Goal: Information Seeking & Learning: Learn about a topic

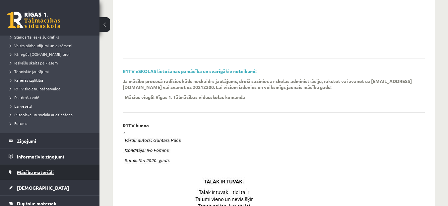
scroll to position [99, 0]
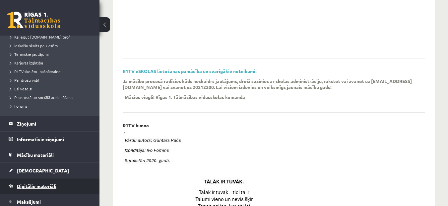
click at [34, 183] on link "Digitālie materiāli" at bounding box center [50, 185] width 83 height 15
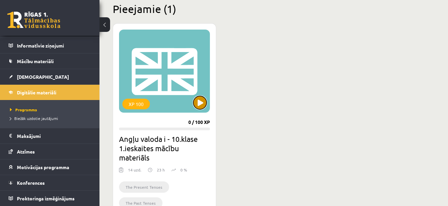
click at [201, 106] on button at bounding box center [199, 102] width 13 height 13
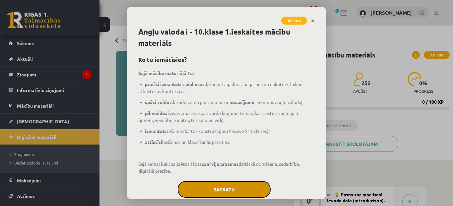
click at [212, 187] on button "Sapratu" at bounding box center [224, 189] width 93 height 17
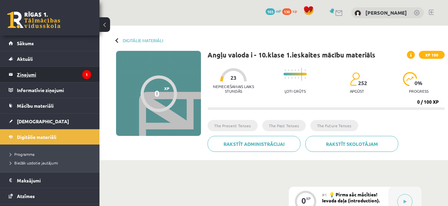
click at [40, 74] on legend "Ziņojumi 1" at bounding box center [54, 74] width 74 height 15
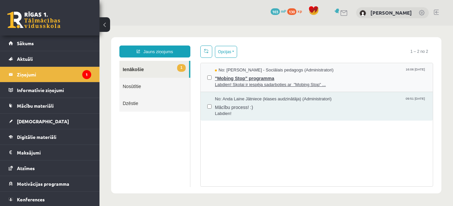
click at [221, 75] on span ""Mobing Stop" programma" at bounding box center [320, 77] width 211 height 8
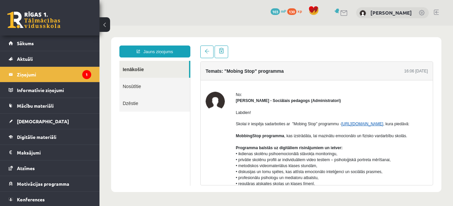
click at [352, 125] on link "https://mobbingstop.org/" at bounding box center [362, 123] width 42 height 5
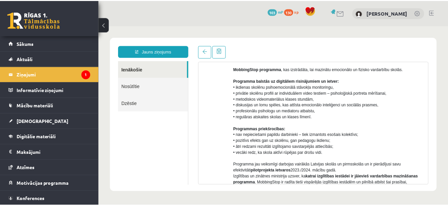
scroll to position [99, 0]
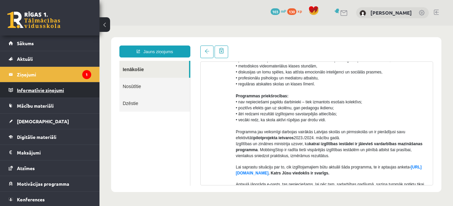
click at [55, 90] on legend "Informatīvie ziņojumi 0" at bounding box center [54, 89] width 74 height 15
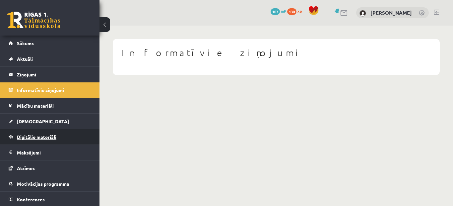
click at [56, 137] on span "Digitālie materiāli" at bounding box center [36, 137] width 39 height 6
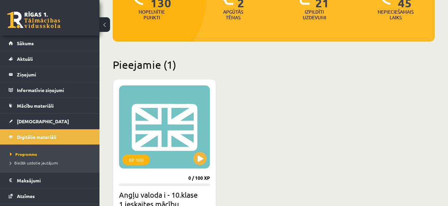
scroll to position [166, 0]
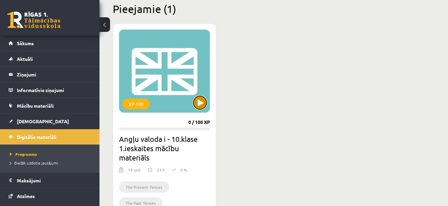
click at [202, 97] on button at bounding box center [199, 102] width 13 height 13
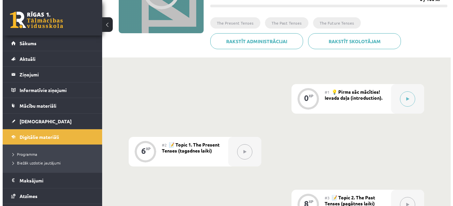
scroll to position [133, 0]
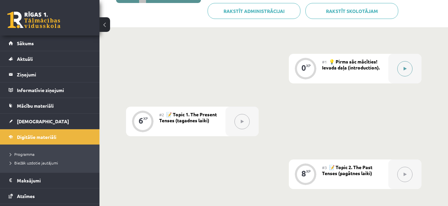
click at [402, 71] on button at bounding box center [404, 68] width 15 height 15
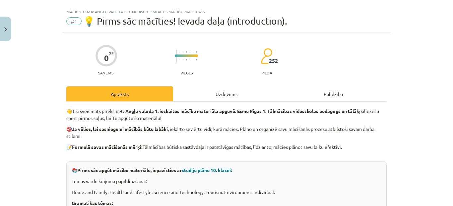
scroll to position [0, 0]
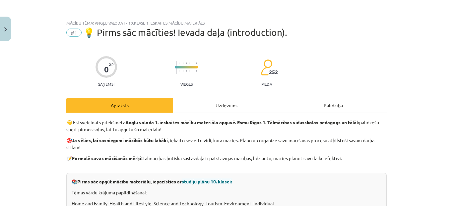
click at [213, 103] on div "Uzdevums" at bounding box center [226, 104] width 107 height 15
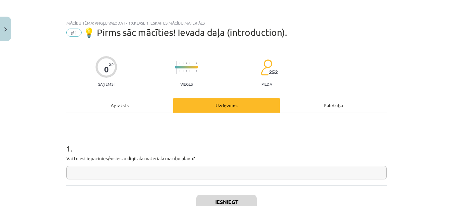
scroll to position [17, 0]
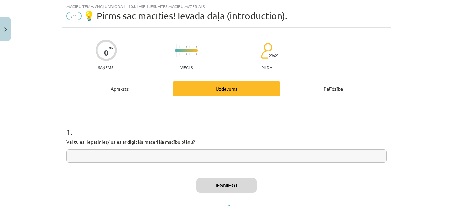
click at [128, 152] on input "text" at bounding box center [226, 156] width 320 height 14
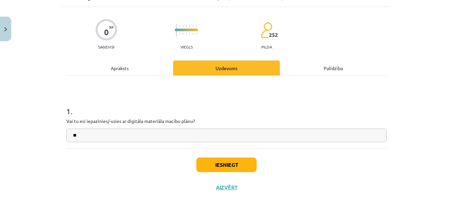
scroll to position [46, 0]
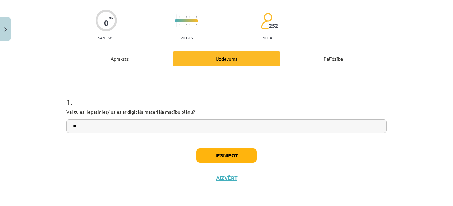
type input "**"
click at [235, 152] on button "Iesniegt" at bounding box center [226, 155] width 60 height 15
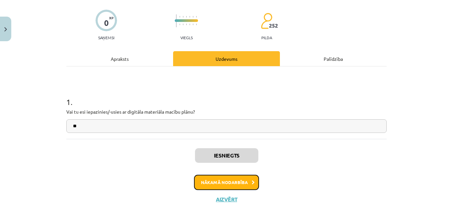
click at [234, 184] on button "Nākamā nodarbība" at bounding box center [226, 181] width 65 height 15
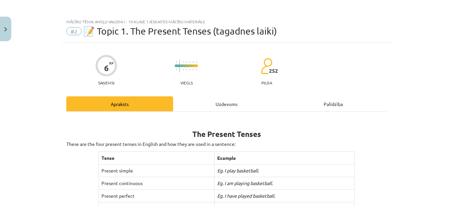
scroll to position [0, 0]
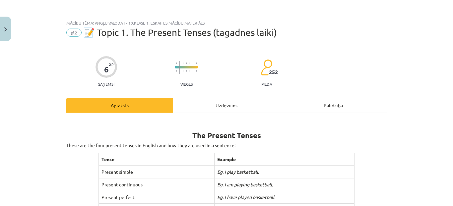
click at [213, 105] on div "Uzdevums" at bounding box center [226, 104] width 107 height 15
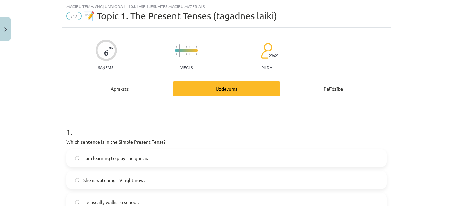
scroll to position [50, 0]
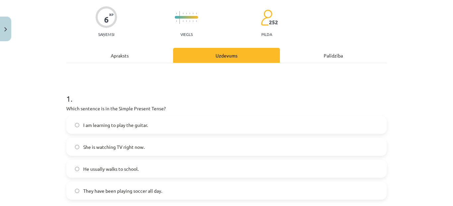
click at [148, 143] on label "She is watching TV right now." at bounding box center [226, 146] width 319 height 17
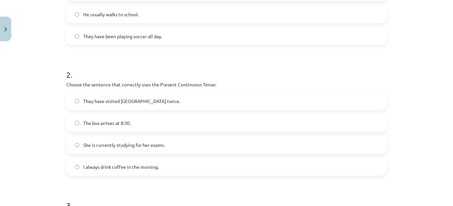
scroll to position [216, 0]
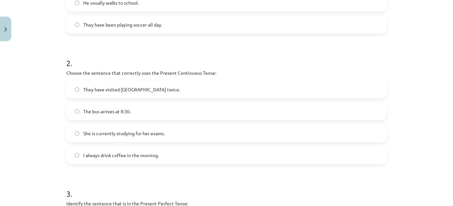
click at [147, 132] on span "She is currently studying for her exams." at bounding box center [124, 133] width 82 height 7
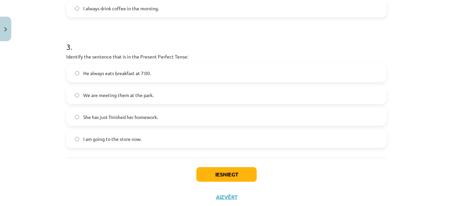
scroll to position [348, 0]
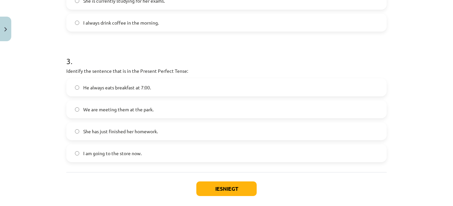
click at [134, 153] on span "I am going to the store now." at bounding box center [112, 153] width 58 height 7
click at [238, 189] on button "Iesniegt" at bounding box center [226, 188] width 60 height 15
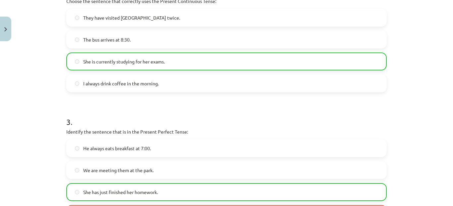
scroll to position [381, 0]
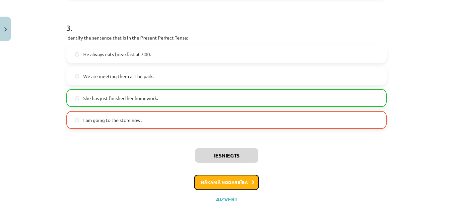
click at [236, 178] on button "Nākamā nodarbība" at bounding box center [226, 181] width 65 height 15
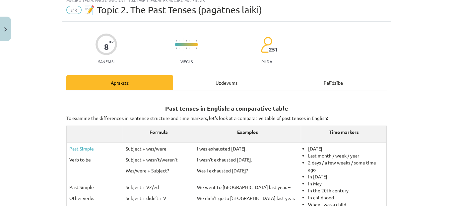
scroll to position [17, 0]
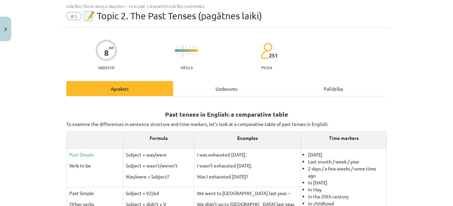
click at [217, 83] on div "Uzdevums" at bounding box center [226, 88] width 107 height 15
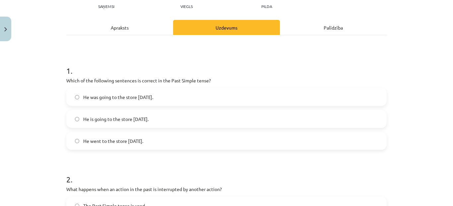
scroll to position [59, 0]
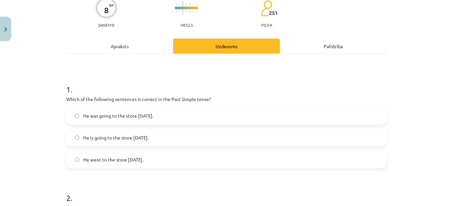
click at [87, 161] on span "He went to the store [DATE]." at bounding box center [113, 159] width 60 height 7
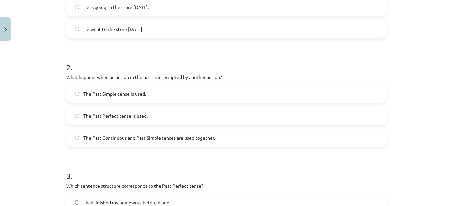
scroll to position [192, 0]
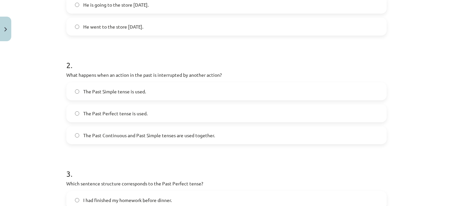
click at [157, 138] on span "The Past Continuous and Past Simple tenses are used together." at bounding box center [149, 135] width 132 height 7
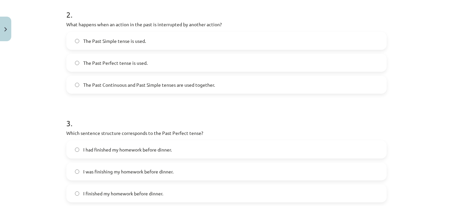
scroll to position [258, 0]
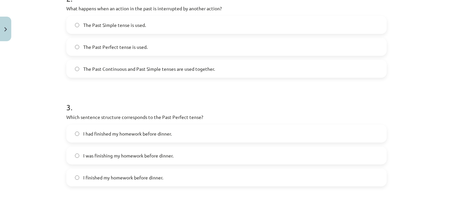
click at [123, 132] on span "I had finished my homework before dinner." at bounding box center [127, 133] width 89 height 7
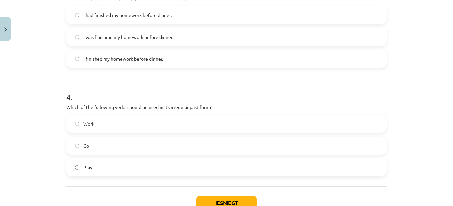
scroll to position [391, 0]
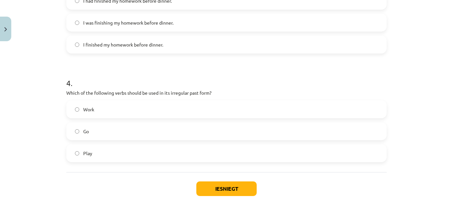
click at [110, 155] on label "Play" at bounding box center [226, 153] width 319 height 17
click at [219, 189] on button "Iesniegt" at bounding box center [226, 188] width 60 height 15
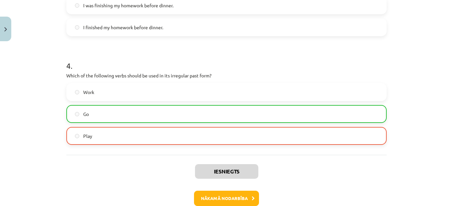
scroll to position [445, 0]
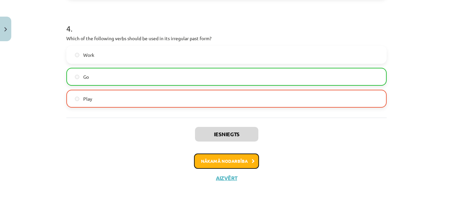
click at [227, 162] on button "Nākamā nodarbība" at bounding box center [226, 160] width 65 height 15
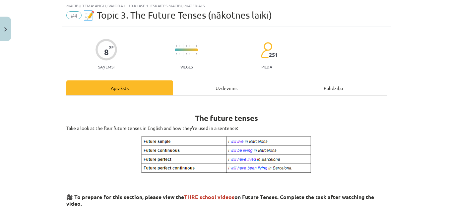
scroll to position [17, 0]
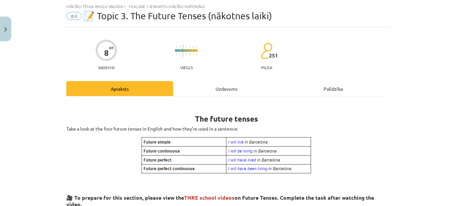
click at [204, 89] on div "Uzdevums" at bounding box center [226, 88] width 107 height 15
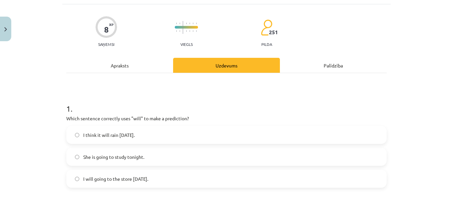
scroll to position [50, 0]
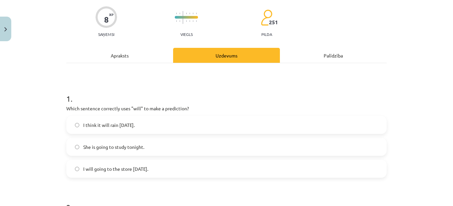
click at [133, 124] on span "I think it will rain [DATE]." at bounding box center [108, 124] width 51 height 7
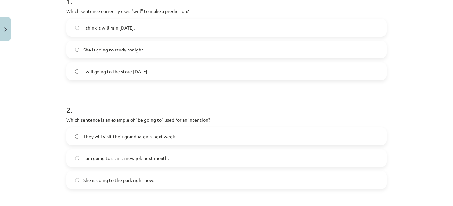
scroll to position [149, 0]
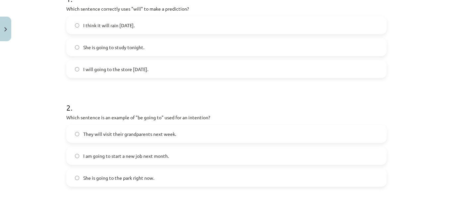
click at [83, 132] on span "They will visit their grandparents next week." at bounding box center [129, 133] width 93 height 7
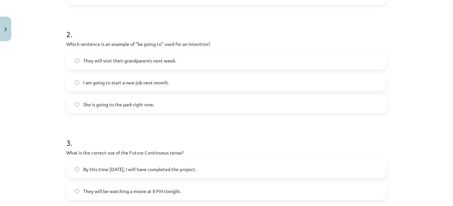
scroll to position [249, 0]
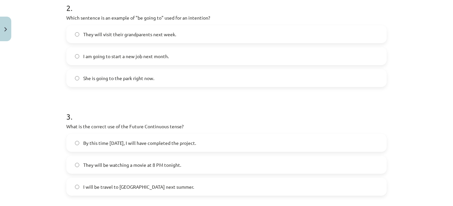
click at [136, 187] on span "I will be travel to [GEOGRAPHIC_DATA] next summer." at bounding box center [138, 186] width 111 height 7
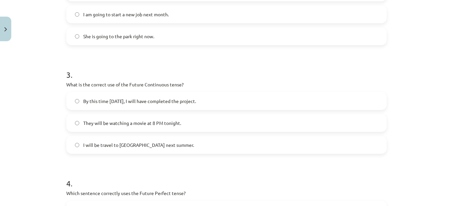
scroll to position [348, 0]
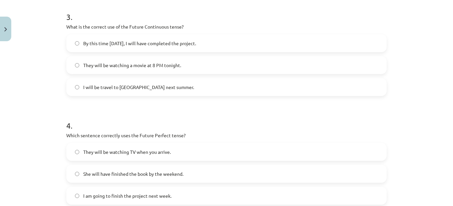
click at [94, 41] on span "By this time [DATE], I will have completed the project." at bounding box center [139, 43] width 113 height 7
click at [108, 67] on span "They will be watching a movie at 8 PM tonight." at bounding box center [132, 65] width 98 height 7
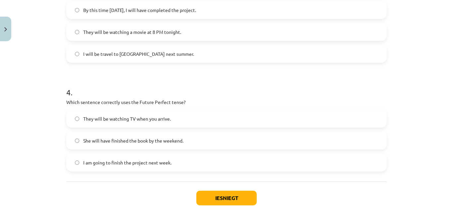
click at [124, 162] on span "I am going to finish the project next week." at bounding box center [127, 162] width 88 height 7
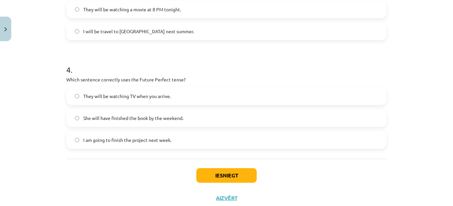
scroll to position [414, 0]
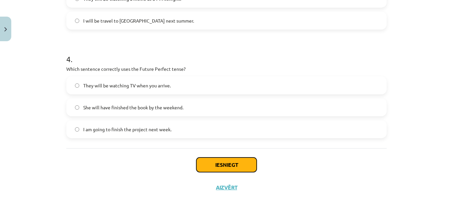
click at [221, 165] on button "Iesniegt" at bounding box center [226, 164] width 60 height 15
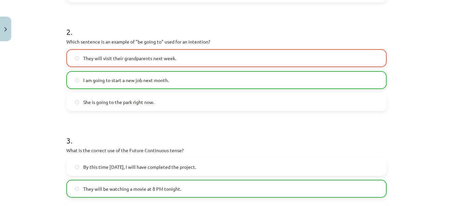
scroll to position [445, 0]
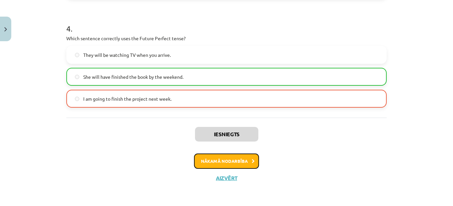
click at [240, 157] on button "Nākamā nodarbība" at bounding box center [226, 160] width 65 height 15
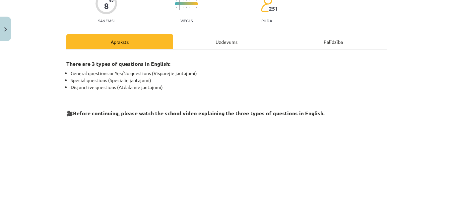
scroll to position [50, 0]
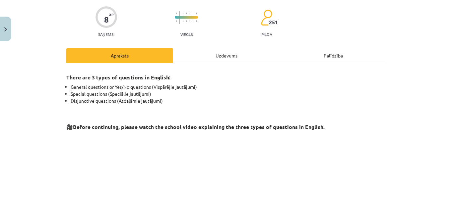
click at [195, 53] on div "Uzdevums" at bounding box center [226, 55] width 107 height 15
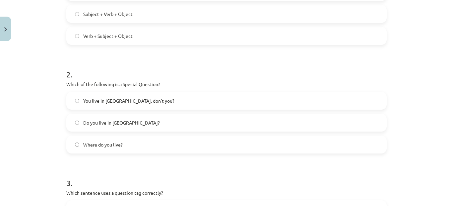
scroll to position [149, 0]
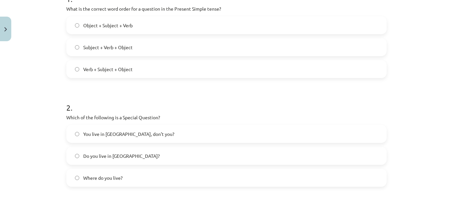
click at [46, 174] on div "Mācību tēma: Angļu valoda i - 10.[PERSON_NAME] 1.ieskaites mācību materiāls #5 …" at bounding box center [226, 103] width 453 height 206
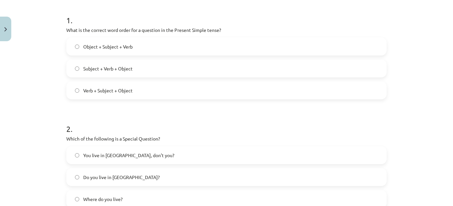
scroll to position [166, 0]
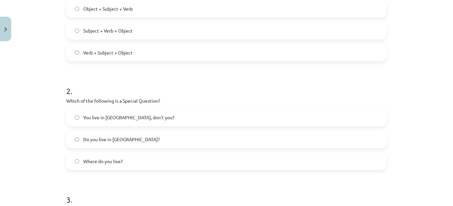
click at [116, 160] on span "Where do you live?" at bounding box center [102, 160] width 39 height 7
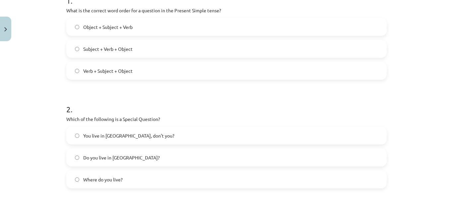
scroll to position [133, 0]
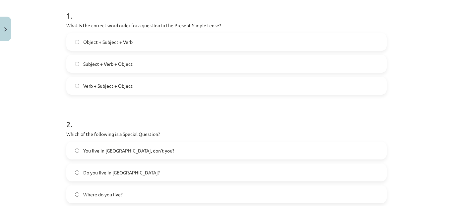
click at [118, 63] on span "Subject + Verb + Object" at bounding box center [107, 63] width 49 height 7
click at [117, 86] on span "Verb + Subject + Object" at bounding box center [107, 85] width 49 height 7
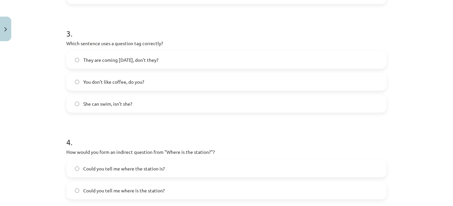
scroll to position [365, 0]
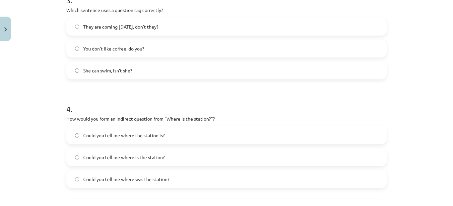
click at [132, 130] on label "Could you tell me where the station is?" at bounding box center [226, 135] width 319 height 17
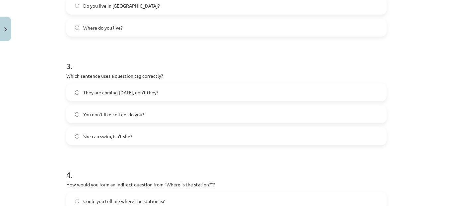
scroll to position [298, 0]
click at [110, 117] on span "You don’t like coffee, do you?" at bounding box center [113, 114] width 61 height 7
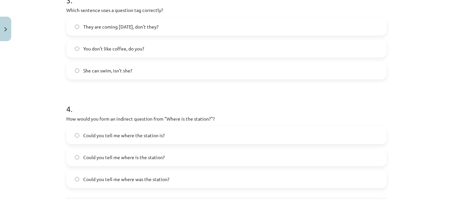
scroll to position [398, 0]
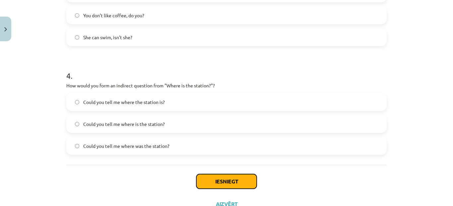
click at [201, 182] on button "Iesniegt" at bounding box center [226, 181] width 60 height 15
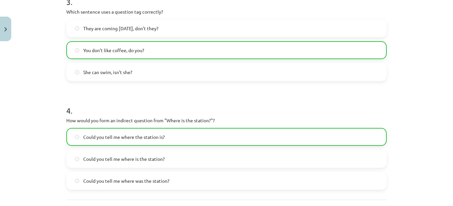
scroll to position [445, 0]
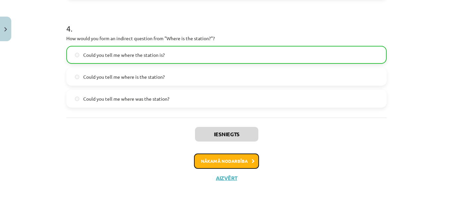
click at [242, 161] on button "Nākamā nodarbība" at bounding box center [226, 160] width 65 height 15
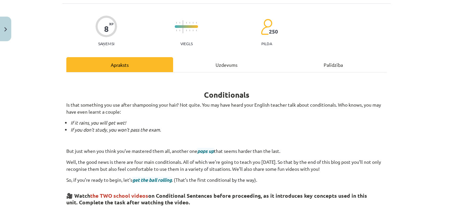
scroll to position [17, 0]
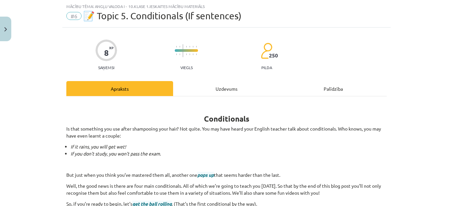
click at [219, 84] on div "Uzdevums" at bounding box center [226, 88] width 107 height 15
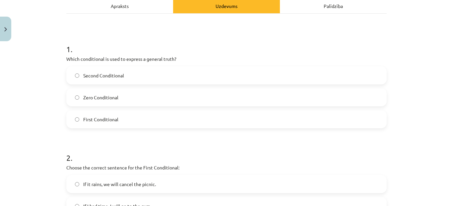
scroll to position [99, 0]
click at [117, 74] on span "Second Conditional" at bounding box center [103, 75] width 41 height 7
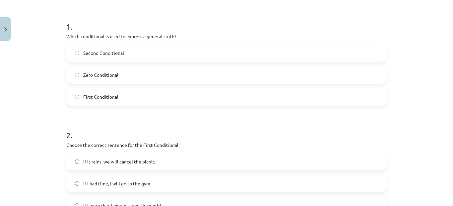
scroll to position [133, 0]
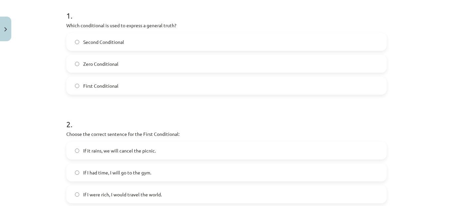
click at [106, 39] on span "Second Conditional" at bounding box center [103, 41] width 41 height 7
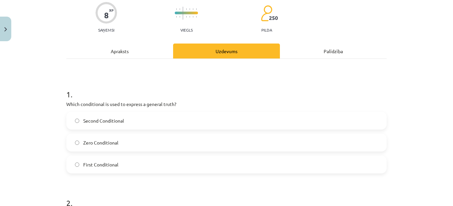
scroll to position [0, 0]
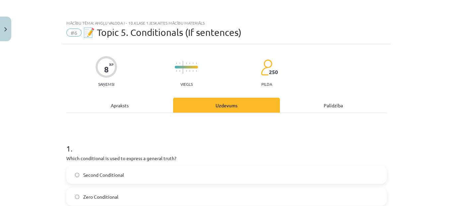
click at [117, 104] on div "Apraksts" at bounding box center [119, 104] width 107 height 15
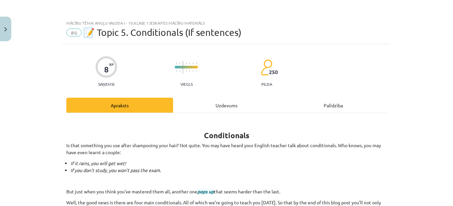
drag, startPoint x: 217, startPoint y: 97, endPoint x: 219, endPoint y: 102, distance: 5.1
click at [217, 98] on div "Uzdevums" at bounding box center [226, 104] width 107 height 15
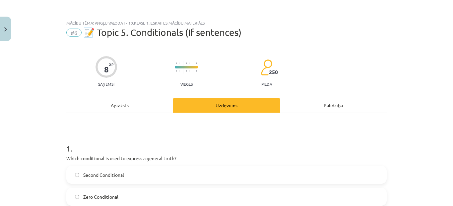
scroll to position [17, 0]
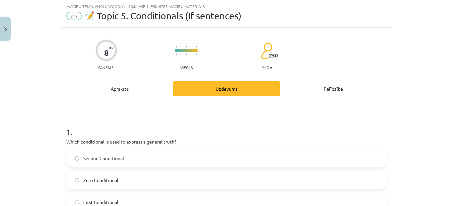
click at [122, 174] on label "Zero Conditional" at bounding box center [226, 179] width 319 height 17
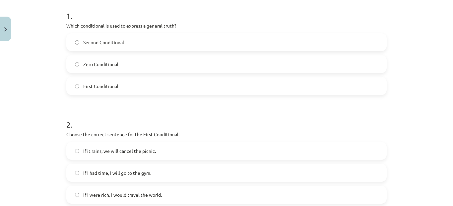
scroll to position [149, 0]
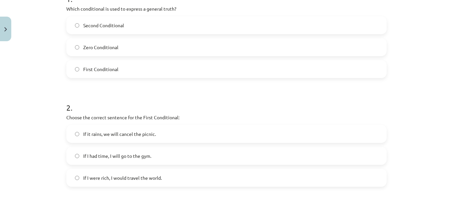
click at [151, 132] on span "If it rains, we will cancel the picnic." at bounding box center [119, 133] width 73 height 7
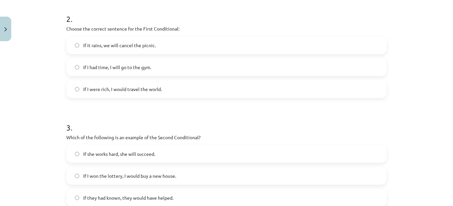
scroll to position [249, 0]
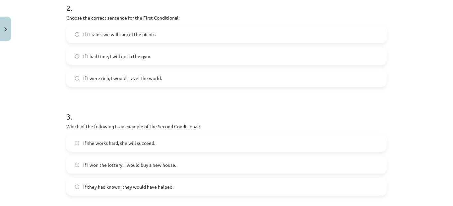
click at [173, 158] on label "If I won the lottery, I would buy a new house." at bounding box center [226, 164] width 319 height 17
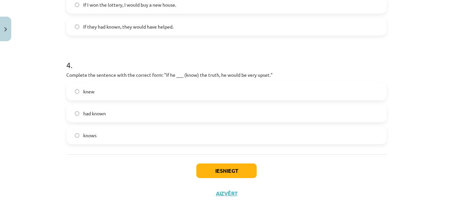
scroll to position [414, 0]
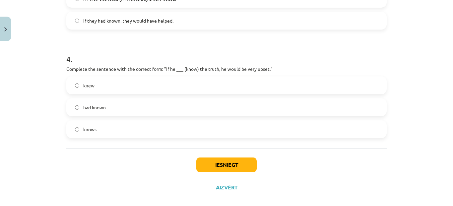
click at [92, 84] on label "knew" at bounding box center [226, 85] width 319 height 17
click at [232, 162] on button "Iesniegt" at bounding box center [226, 164] width 60 height 15
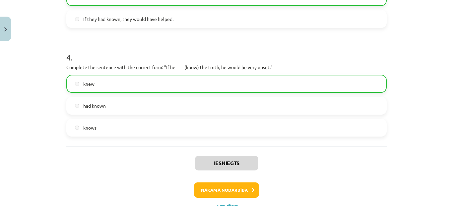
scroll to position [445, 0]
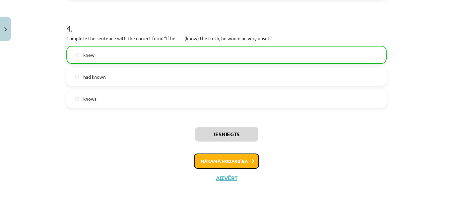
click at [214, 159] on button "Nākamā nodarbība" at bounding box center [226, 160] width 65 height 15
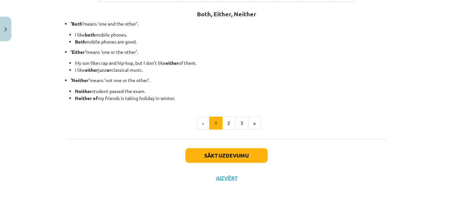
scroll to position [38, 0]
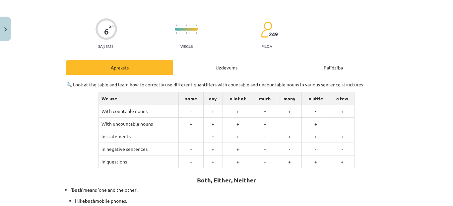
click at [221, 68] on div "Uzdevums" at bounding box center [226, 67] width 107 height 15
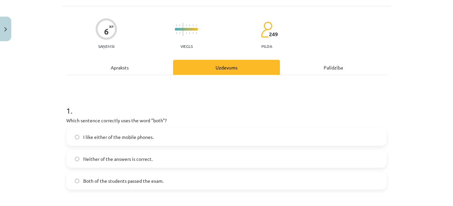
scroll to position [17, 0]
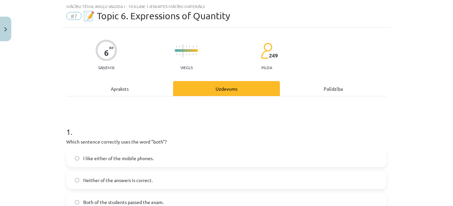
click at [125, 88] on div "Apraksts" at bounding box center [119, 88] width 107 height 15
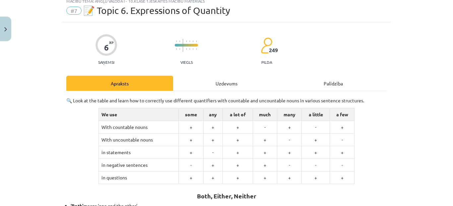
scroll to position [0, 0]
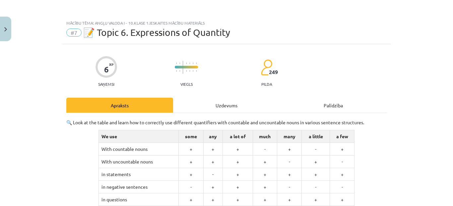
click at [202, 106] on div "Uzdevums" at bounding box center [226, 104] width 107 height 15
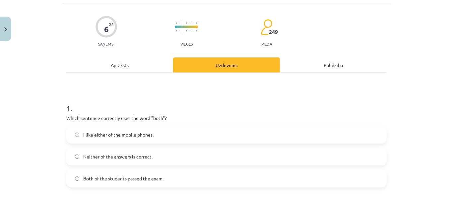
scroll to position [50, 0]
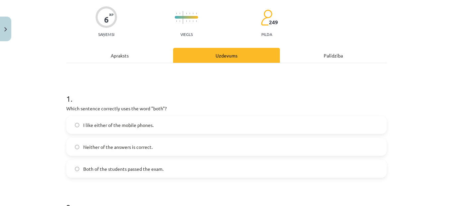
click at [103, 162] on label "Both of the students passed the exam." at bounding box center [226, 168] width 319 height 17
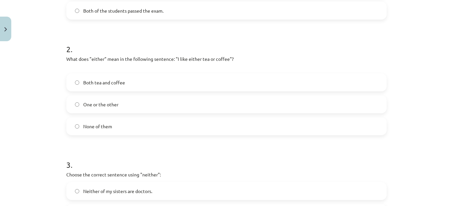
scroll to position [216, 0]
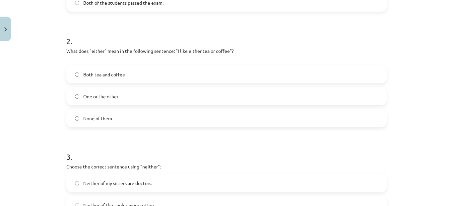
click at [115, 93] on span "One or the other" at bounding box center [100, 96] width 35 height 7
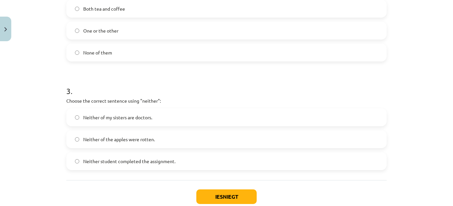
scroll to position [282, 0]
click at [162, 160] on span "Neither student completed the assignment." at bounding box center [129, 160] width 92 height 7
click at [115, 118] on span "Neither of my sisters are doctors." at bounding box center [117, 116] width 69 height 7
click at [220, 192] on button "Iesniegt" at bounding box center [226, 195] width 60 height 15
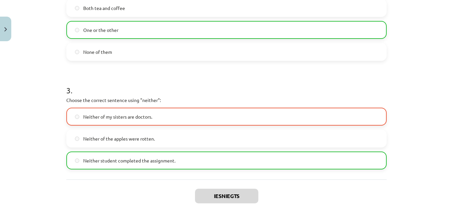
click at [133, 160] on span "Neither student completed the assignment." at bounding box center [129, 160] width 92 height 7
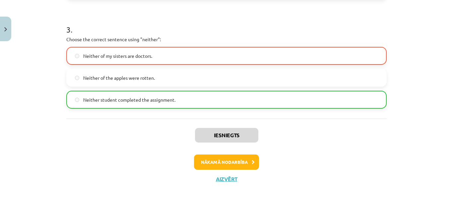
scroll to position [343, 0]
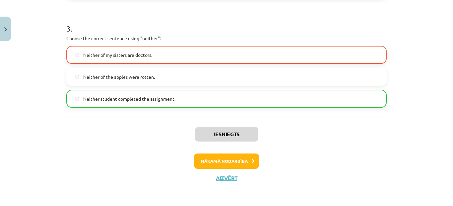
click at [195, 152] on div "Iesniegts Nākamā nodarbība Aizvērt" at bounding box center [226, 151] width 320 height 68
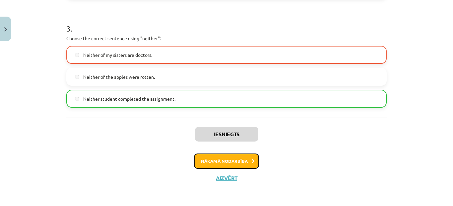
click at [221, 159] on button "Nākamā nodarbība" at bounding box center [226, 160] width 65 height 15
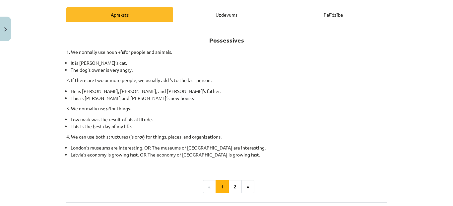
scroll to position [50, 0]
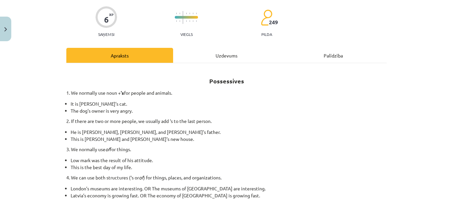
click at [229, 55] on div "Uzdevums" at bounding box center [226, 55] width 107 height 15
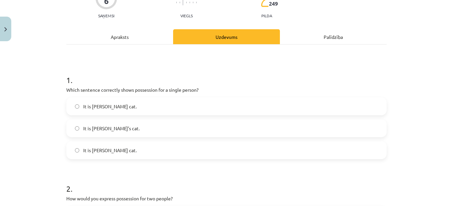
scroll to position [83, 0]
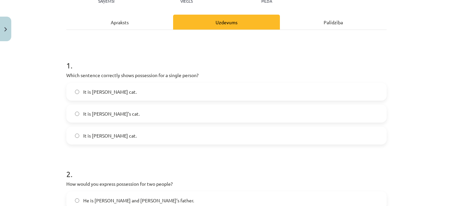
click at [101, 88] on label "It is [PERSON_NAME] cat." at bounding box center [226, 91] width 319 height 17
click at [110, 134] on span "It is [PERSON_NAME] cat." at bounding box center [109, 135] width 53 height 7
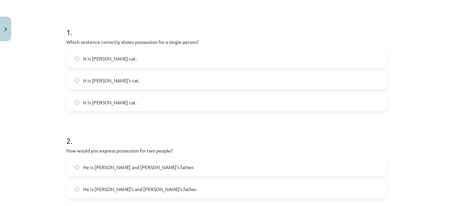
scroll to position [149, 0]
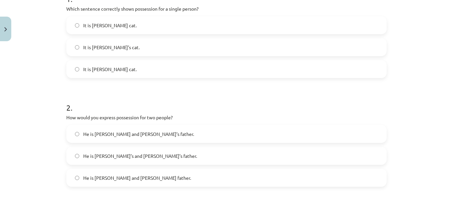
click at [91, 140] on label "He is [PERSON_NAME] and [PERSON_NAME]’s father." at bounding box center [226, 133] width 319 height 17
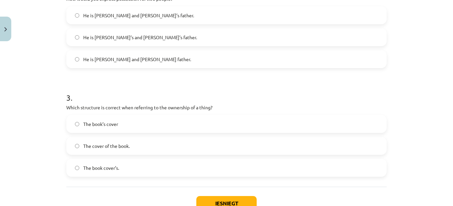
scroll to position [282, 0]
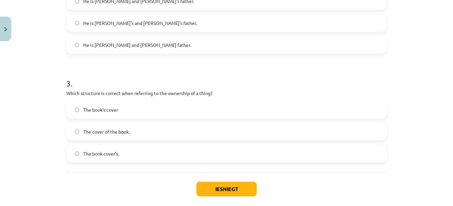
drag, startPoint x: 94, startPoint y: 131, endPoint x: 94, endPoint y: 126, distance: 5.0
click at [94, 130] on span "The cover of the book." at bounding box center [106, 131] width 46 height 7
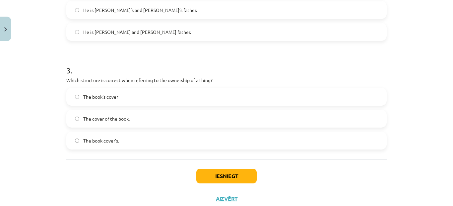
scroll to position [315, 0]
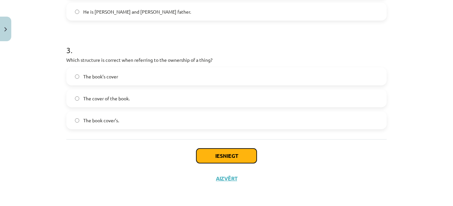
drag, startPoint x: 218, startPoint y: 156, endPoint x: 214, endPoint y: 150, distance: 7.3
click at [218, 155] on button "Iesniegt" at bounding box center [226, 155] width 60 height 15
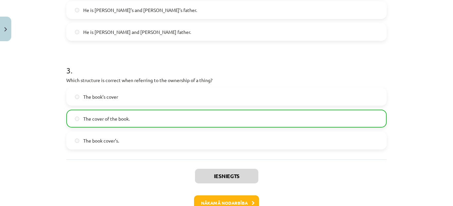
scroll to position [337, 0]
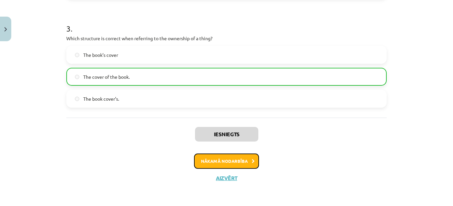
click at [220, 162] on button "Nākamā nodarbība" at bounding box center [226, 160] width 65 height 15
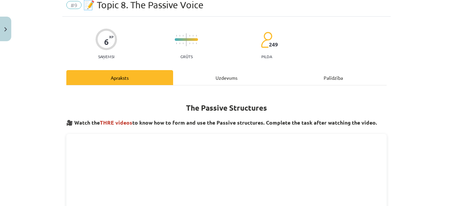
scroll to position [17, 0]
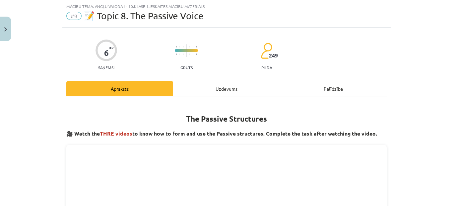
click at [211, 86] on div "Uzdevums" at bounding box center [226, 88] width 107 height 15
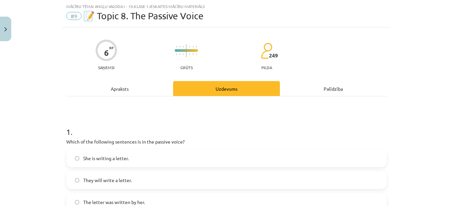
click at [117, 84] on div "Apraksts" at bounding box center [119, 88] width 107 height 15
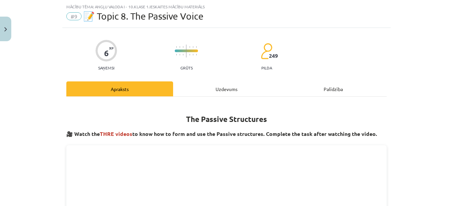
scroll to position [0, 0]
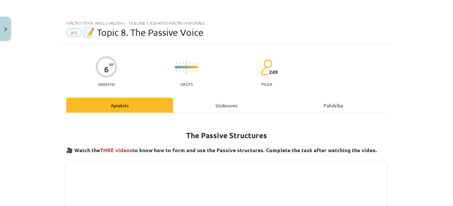
click at [231, 107] on div "Uzdevums" at bounding box center [226, 104] width 107 height 15
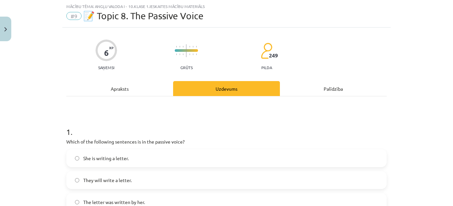
scroll to position [50, 0]
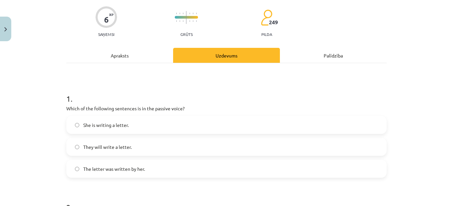
click at [141, 143] on label "They will write a letter." at bounding box center [226, 146] width 319 height 17
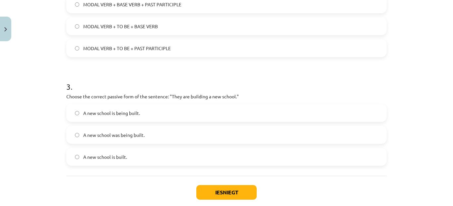
scroll to position [315, 0]
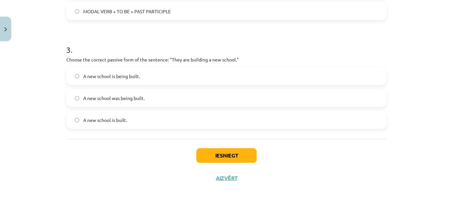
click at [104, 76] on span "A new school is being built." at bounding box center [111, 76] width 57 height 7
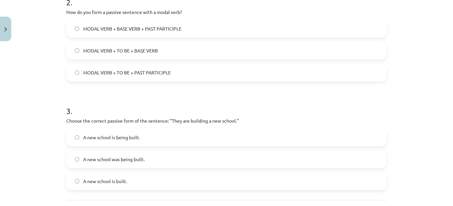
scroll to position [249, 0]
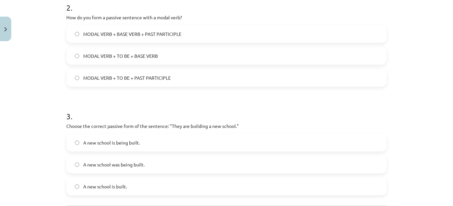
click at [119, 76] on span "MODAL VERB + TO BE + PAST PARTICIPLE" at bounding box center [127, 77] width 88 height 7
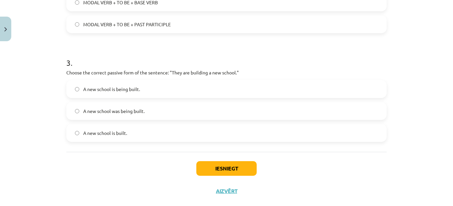
scroll to position [315, 0]
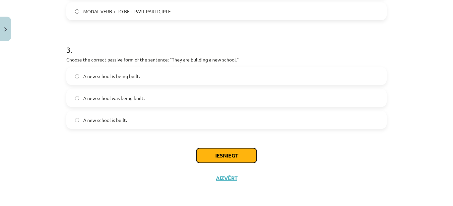
click at [225, 155] on button "Iesniegt" at bounding box center [226, 155] width 60 height 15
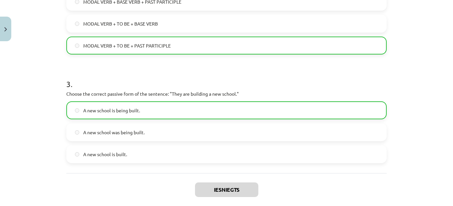
scroll to position [337, 0]
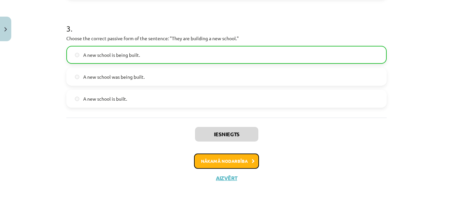
click at [206, 156] on button "Nākamā nodarbība" at bounding box center [226, 160] width 65 height 15
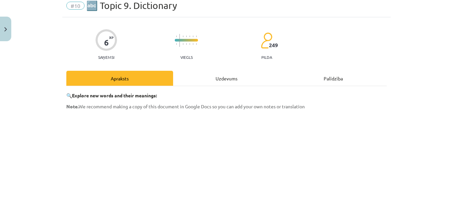
scroll to position [17, 0]
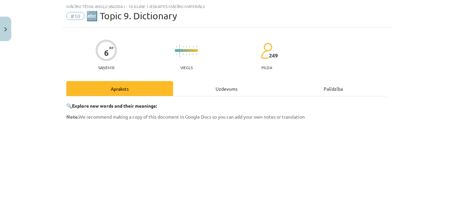
click at [219, 87] on div "Uzdevums" at bounding box center [226, 88] width 107 height 15
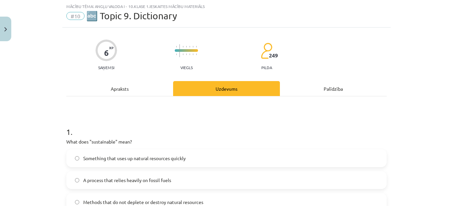
click at [123, 88] on div "Apraksts" at bounding box center [119, 88] width 107 height 15
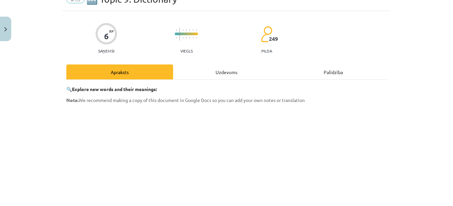
scroll to position [66, 0]
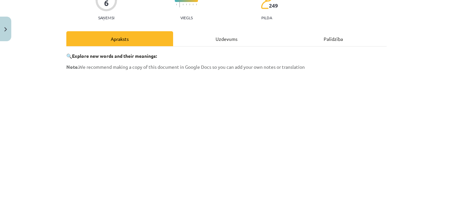
click at [227, 33] on div "Uzdevums" at bounding box center [226, 38] width 107 height 15
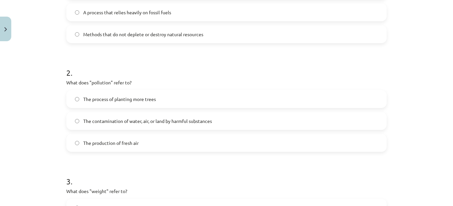
scroll to position [116, 0]
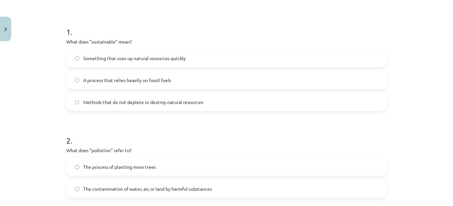
click at [138, 103] on span "Methods that do not deplete or destroy natural resources" at bounding box center [143, 101] width 120 height 7
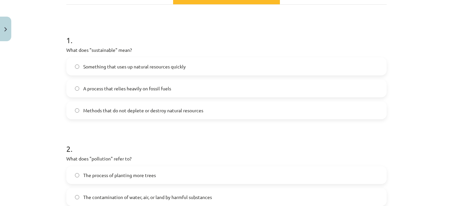
scroll to position [0, 0]
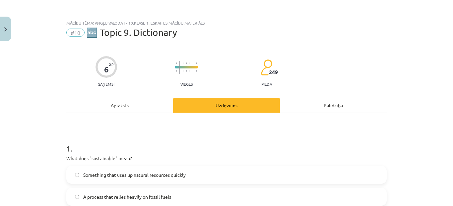
click at [123, 103] on div "Apraksts" at bounding box center [119, 104] width 107 height 15
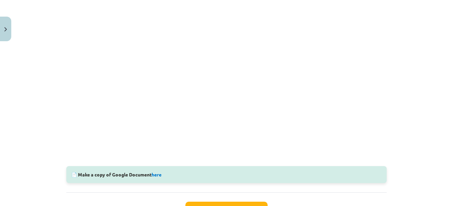
scroll to position [90, 0]
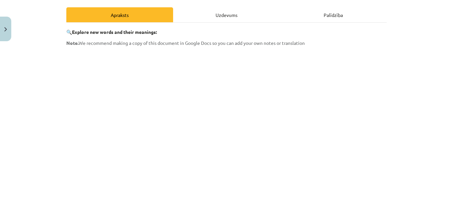
click at [224, 14] on div "Uzdevums" at bounding box center [226, 14] width 107 height 15
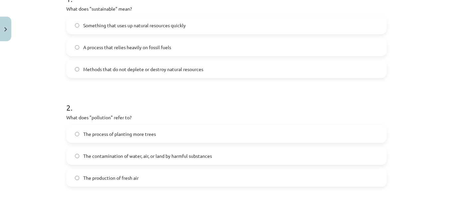
scroll to position [182, 0]
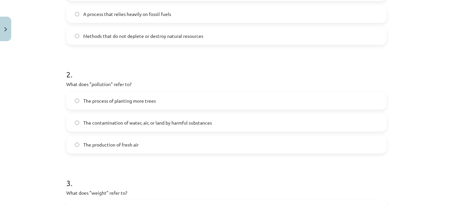
click at [151, 122] on span "The contamination of water, air, or land by harmful substances" at bounding box center [147, 122] width 129 height 7
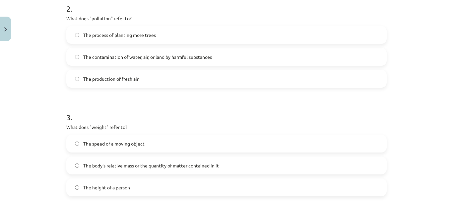
scroll to position [249, 0]
click at [97, 144] on span "The speed of a moving object" at bounding box center [113, 142] width 61 height 7
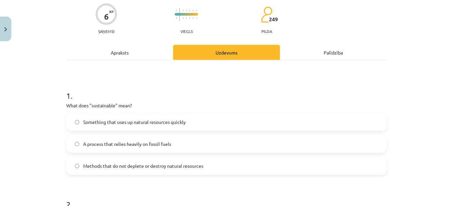
scroll to position [0, 0]
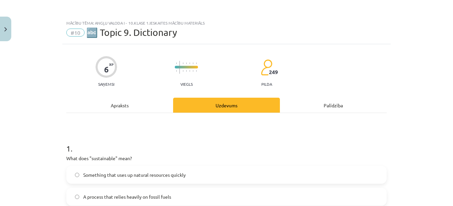
click at [127, 100] on div "Apraksts" at bounding box center [119, 104] width 107 height 15
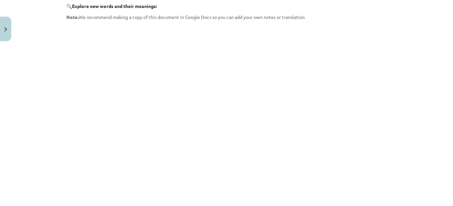
scroll to position [57, 0]
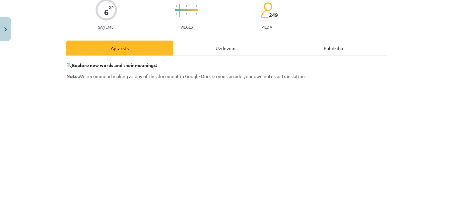
click at [204, 59] on div "🔍 Explore new words and their meanings: Note. We recommend making a copy of thi…" at bounding box center [226, 180] width 320 height 248
click at [207, 46] on div "Uzdevums" at bounding box center [226, 47] width 107 height 15
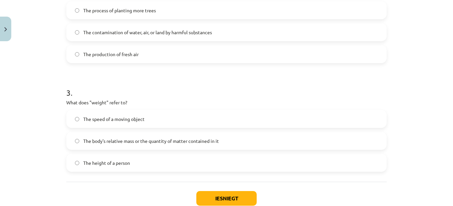
scroll to position [315, 0]
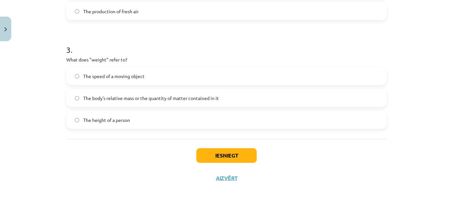
click at [114, 89] on div "The speed of a moving object The body's relative mass or the quantity of matter…" at bounding box center [226, 98] width 320 height 62
drag, startPoint x: 111, startPoint y: 95, endPoint x: 119, endPoint y: 114, distance: 20.6
click at [111, 94] on span "The body's relative mass or the quantity of matter contained in it" at bounding box center [151, 97] width 136 height 7
click at [229, 158] on button "Iesniegt" at bounding box center [226, 155] width 60 height 15
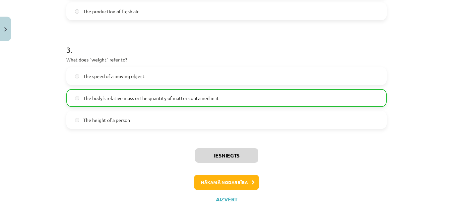
drag, startPoint x: 361, startPoint y: 168, endPoint x: 356, endPoint y: 166, distance: 4.5
click at [358, 167] on div "Iesniegts Nākamā nodarbība Aizvērt" at bounding box center [226, 173] width 320 height 68
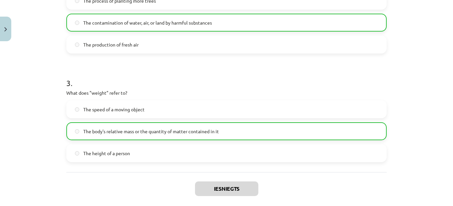
scroll to position [337, 0]
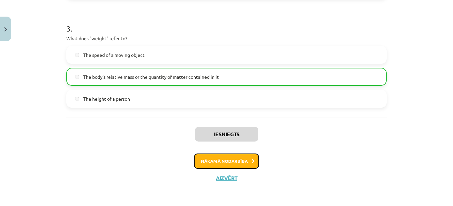
click at [217, 156] on button "Nākamā nodarbība" at bounding box center [226, 160] width 65 height 15
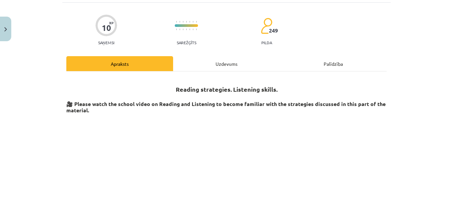
scroll to position [17, 0]
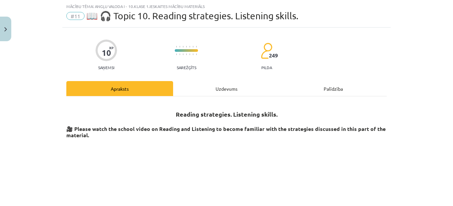
click at [220, 90] on div "Uzdevums" at bounding box center [226, 88] width 107 height 15
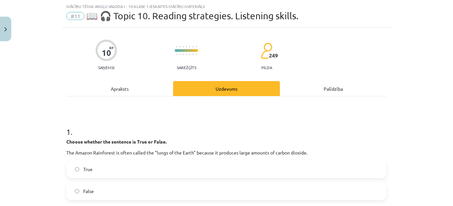
click at [133, 90] on div "Apraksts" at bounding box center [119, 88] width 107 height 15
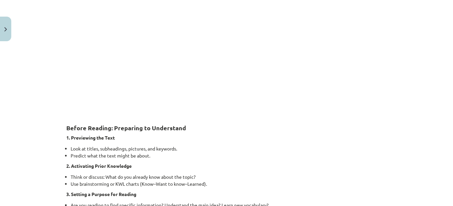
scroll to position [100, 0]
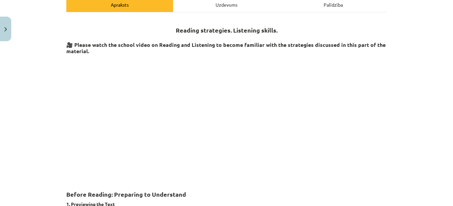
click at [219, 7] on div "Uzdevums" at bounding box center [226, 4] width 107 height 15
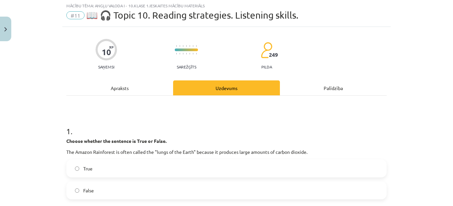
scroll to position [17, 0]
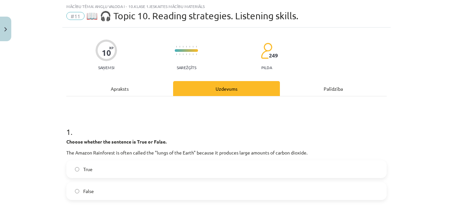
click at [102, 169] on label "True" at bounding box center [226, 168] width 319 height 17
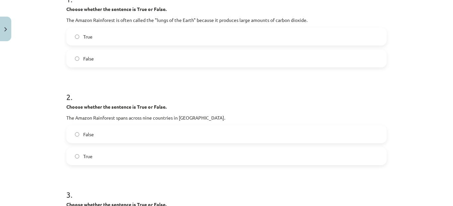
scroll to position [149, 0]
click at [109, 154] on label "True" at bounding box center [226, 155] width 319 height 17
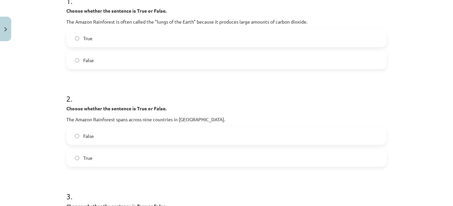
scroll to position [50, 0]
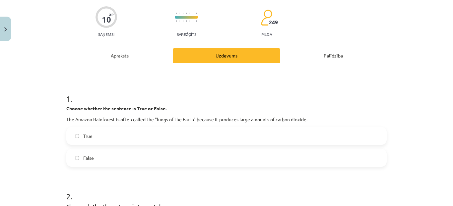
click at [132, 52] on div "Apraksts" at bounding box center [119, 55] width 107 height 15
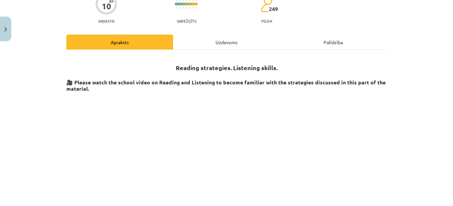
scroll to position [0, 0]
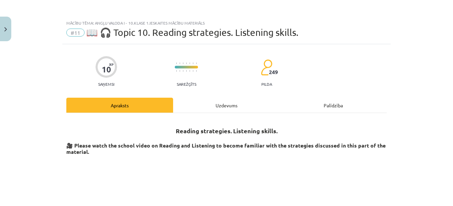
drag, startPoint x: 223, startPoint y: 104, endPoint x: 219, endPoint y: 98, distance: 6.8
click at [223, 103] on div "Uzdevums" at bounding box center [226, 104] width 107 height 15
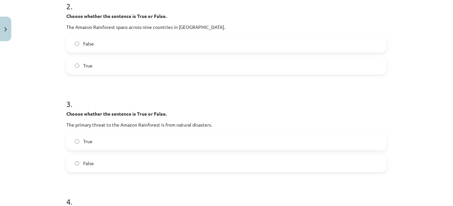
scroll to position [249, 0]
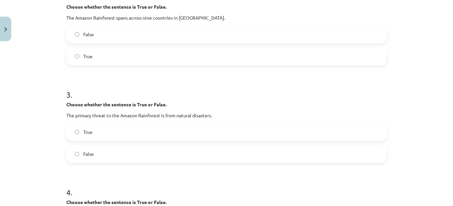
click at [91, 133] on label "True" at bounding box center [226, 131] width 319 height 17
click at [95, 152] on label "False" at bounding box center [226, 153] width 319 height 17
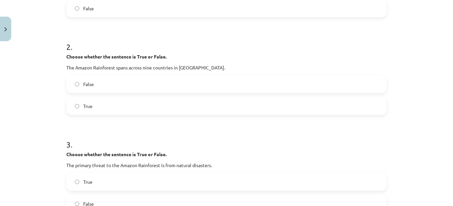
scroll to position [0, 0]
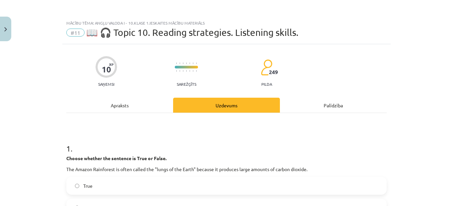
click at [126, 102] on div "Apraksts" at bounding box center [119, 104] width 107 height 15
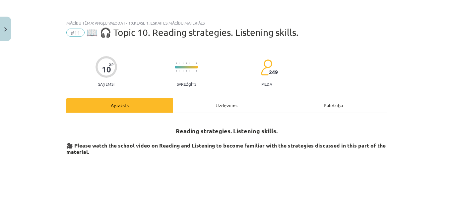
click at [217, 107] on div "Uzdevums" at bounding box center [226, 104] width 107 height 15
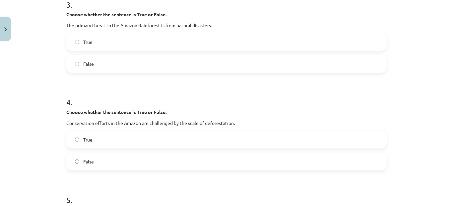
scroll to position [381, 0]
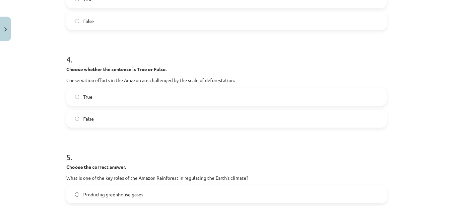
drag, startPoint x: 182, startPoint y: 124, endPoint x: 179, endPoint y: 119, distance: 5.5
click at [182, 123] on label "False" at bounding box center [226, 118] width 319 height 17
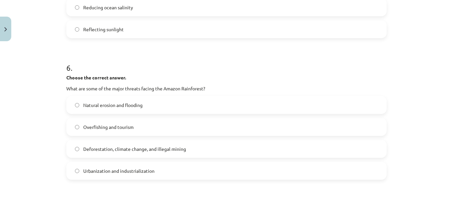
scroll to position [514, 0]
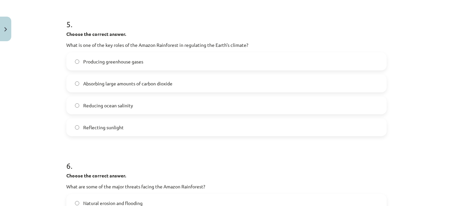
click at [134, 82] on span "Absorbing large amounts of carbon dioxide" at bounding box center [127, 83] width 89 height 7
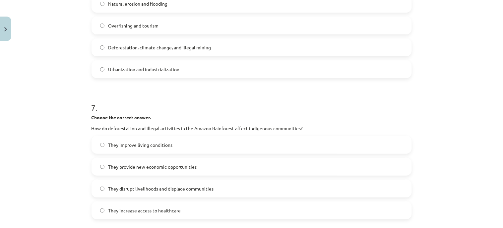
scroll to position [713, 0]
drag, startPoint x: 414, startPoint y: 0, endPoint x: 7, endPoint y: 72, distance: 413.1
click at [7, 72] on div "Mācību tēma: Angļu valoda i - 10.[PERSON_NAME] 1.ieskaites mācību materiāls #11…" at bounding box center [251, 114] width 503 height 228
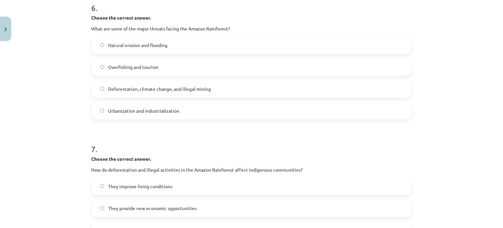
scroll to position [670, 0]
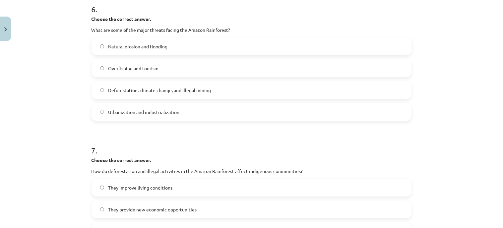
click at [150, 92] on span "Deforestation, climate change, and illegal mining" at bounding box center [159, 90] width 103 height 7
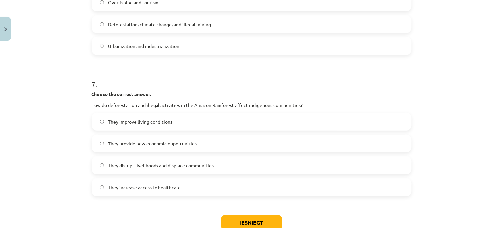
scroll to position [744, 0]
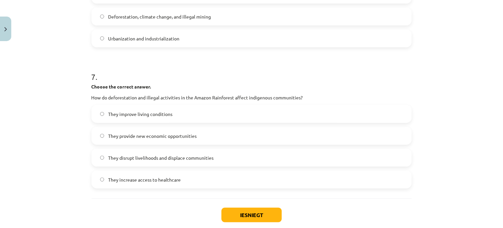
click at [133, 158] on span "They disrupt livelihoods and displace communities" at bounding box center [160, 158] width 105 height 7
click at [235, 205] on button "Iesniegt" at bounding box center [251, 215] width 60 height 15
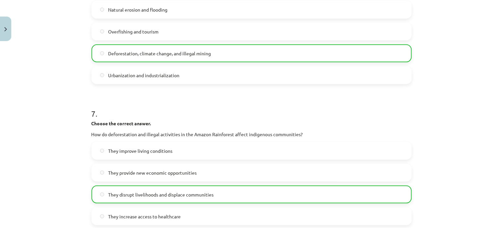
scroll to position [802, 0]
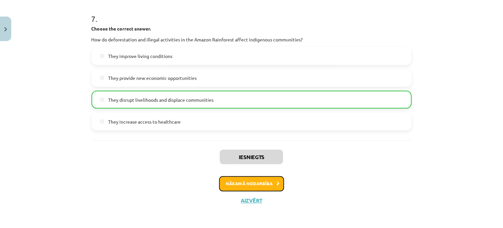
click at [251, 180] on button "Nākamā nodarbība" at bounding box center [251, 183] width 65 height 15
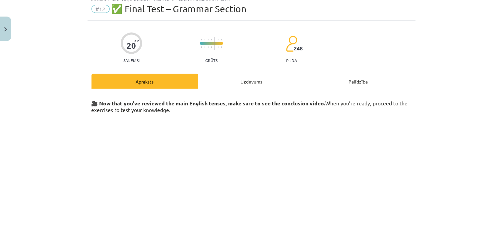
scroll to position [17, 0]
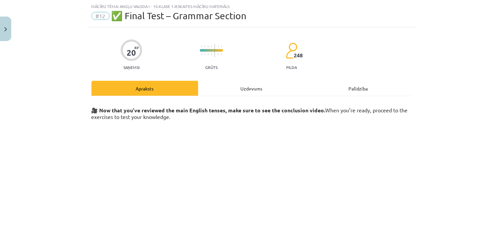
click at [247, 85] on div "Uzdevums" at bounding box center [251, 88] width 107 height 15
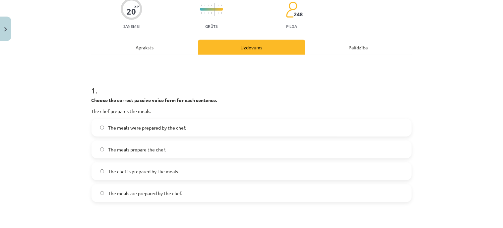
scroll to position [74, 0]
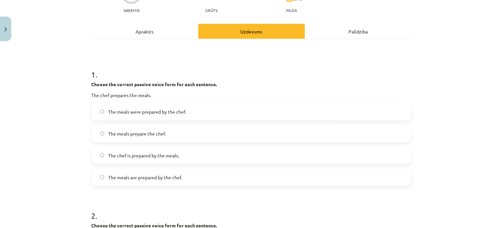
click at [154, 32] on div "Apraksts" at bounding box center [145, 31] width 107 height 15
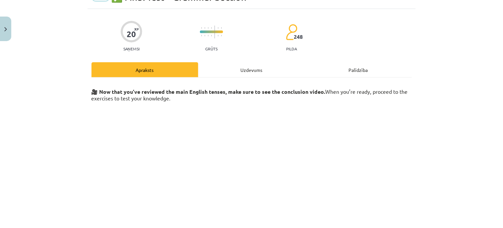
scroll to position [0, 0]
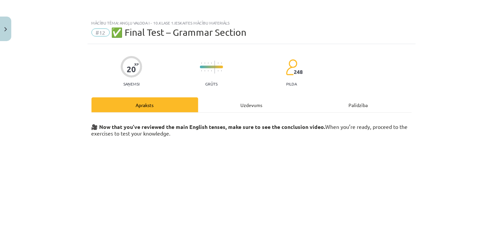
click at [236, 106] on div "Uzdevums" at bounding box center [251, 104] width 107 height 15
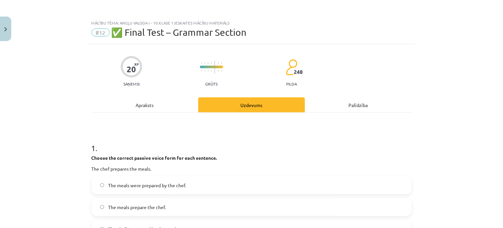
scroll to position [17, 0]
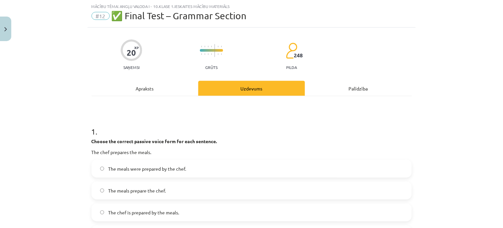
drag, startPoint x: 149, startPoint y: 167, endPoint x: 148, endPoint y: 163, distance: 4.1
click at [149, 167] on span "The meals were prepared by the chef." at bounding box center [147, 168] width 78 height 7
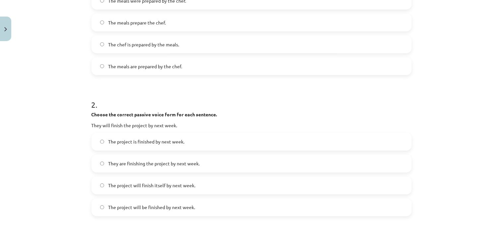
scroll to position [201, 0]
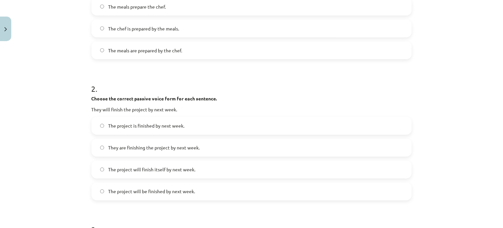
click at [174, 189] on span "The project will be finished by next week." at bounding box center [151, 191] width 87 height 7
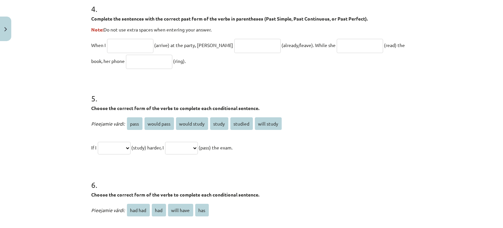
scroll to position [586, 0]
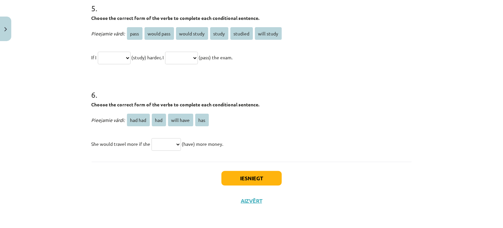
click at [131, 55] on select "**********" at bounding box center [114, 58] width 33 height 13
click at [131, 57] on select "**********" at bounding box center [114, 58] width 33 height 13
click at [110, 126] on p "Pieejamie vārdi: had had had will have has" at bounding box center [252, 120] width 320 height 16
click at [115, 60] on select "**********" at bounding box center [114, 58] width 33 height 13
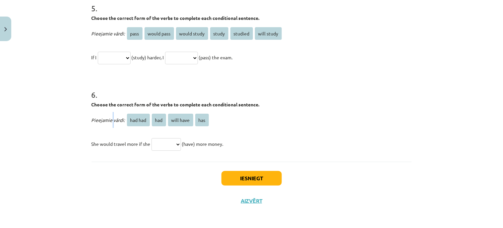
select select "**********"
click at [98, 52] on select "**********" at bounding box center [114, 58] width 33 height 13
click at [194, 54] on select "**********" at bounding box center [181, 58] width 33 height 13
click at [198, 60] on select "**********" at bounding box center [181, 58] width 33 height 13
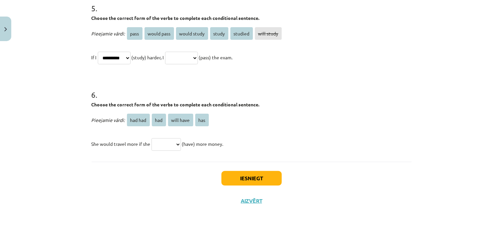
select select "**********"
click at [173, 52] on select "**********" at bounding box center [181, 58] width 33 height 13
click at [198, 55] on select "**********" at bounding box center [181, 58] width 33 height 13
click at [173, 140] on select "******* *** ********* ***" at bounding box center [167, 144] width 30 height 13
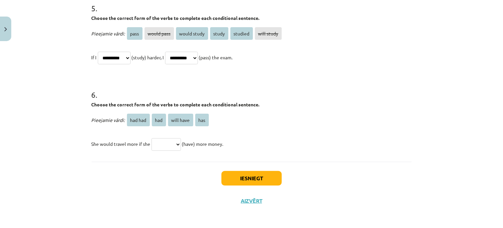
select select "***"
click at [152, 138] on select "******* *** ********* ***" at bounding box center [167, 144] width 30 height 13
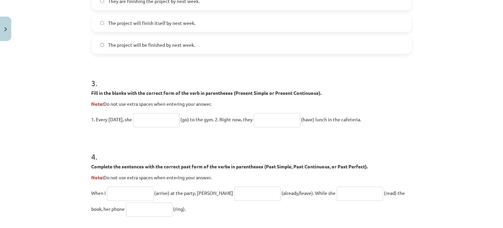
scroll to position [365, 0]
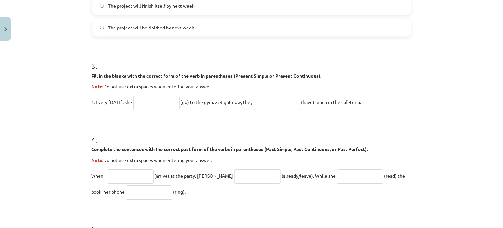
click at [116, 176] on input "text" at bounding box center [130, 176] width 46 height 14
type input "*******"
click at [234, 177] on input "text" at bounding box center [257, 176] width 46 height 14
type input "*******"
click at [337, 175] on input "text" at bounding box center [360, 176] width 46 height 14
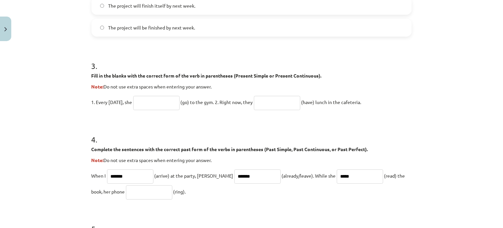
type input "*****"
click at [146, 195] on input "text" at bounding box center [149, 192] width 46 height 14
type input "*******"
click at [290, 204] on form "1 . Choose the correct passive voice form for each sentence. The chef prepares …" at bounding box center [252, 69] width 320 height 605
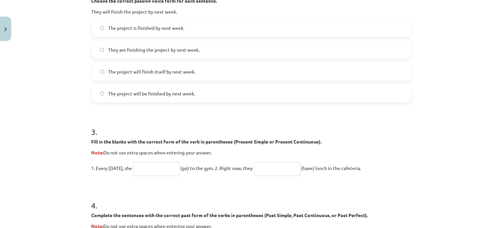
scroll to position [291, 0]
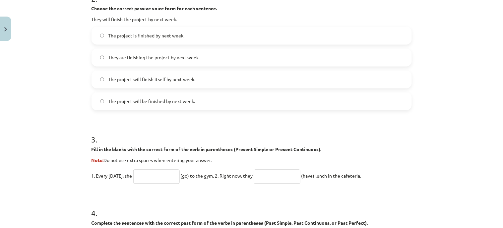
click at [265, 172] on input "text" at bounding box center [277, 177] width 46 height 14
type input "*"
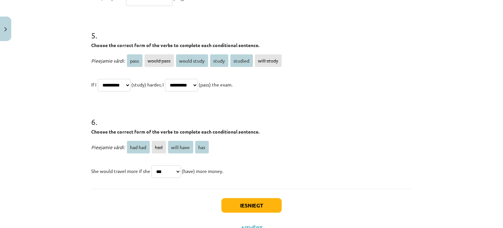
scroll to position [586, 0]
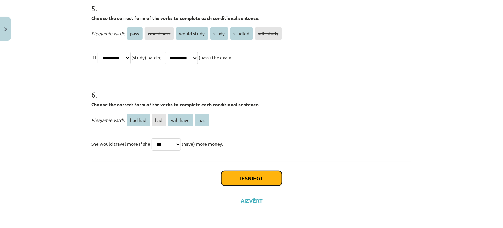
click at [254, 176] on button "Iesniegt" at bounding box center [251, 178] width 60 height 15
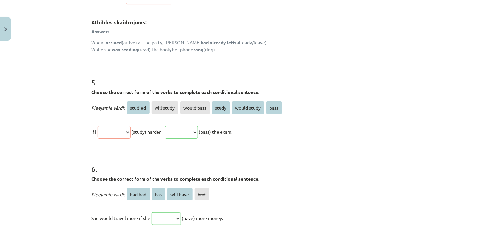
scroll to position [683, 0]
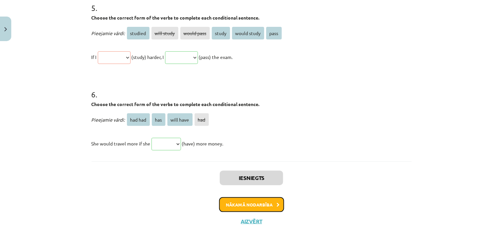
click at [251, 201] on button "Nākamā nodarbība" at bounding box center [251, 204] width 65 height 15
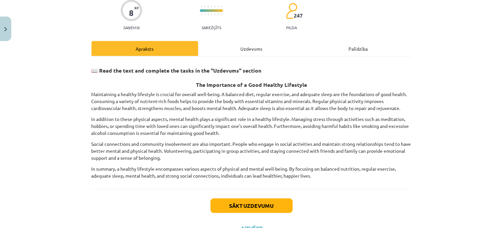
scroll to position [17, 0]
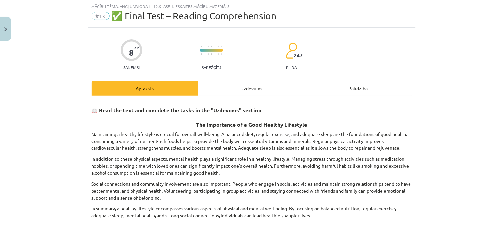
click at [244, 84] on div "Uzdevums" at bounding box center [251, 88] width 107 height 15
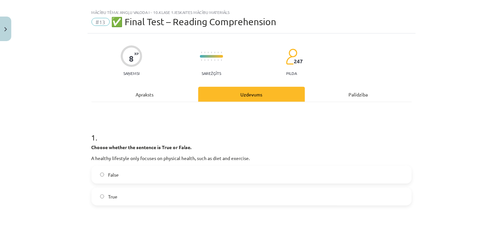
scroll to position [0, 0]
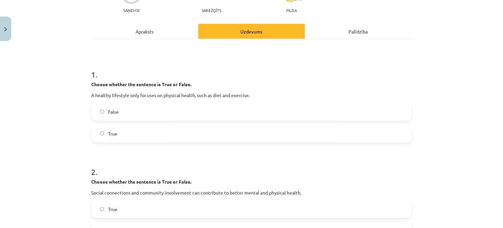
drag, startPoint x: 151, startPoint y: 28, endPoint x: 146, endPoint y: 28, distance: 4.7
click at [151, 28] on div "Apraksts" at bounding box center [145, 31] width 107 height 15
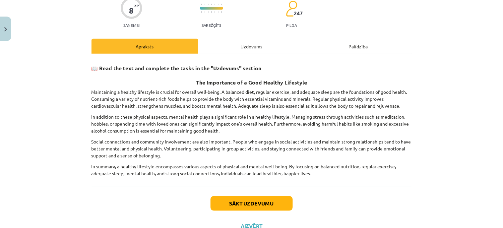
scroll to position [84, 0]
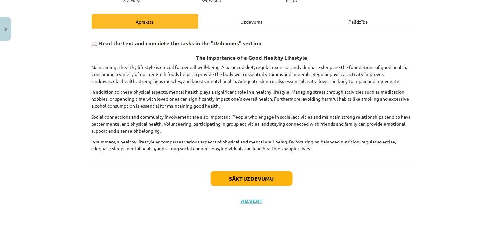
click at [232, 20] on div "Uzdevums" at bounding box center [251, 21] width 107 height 15
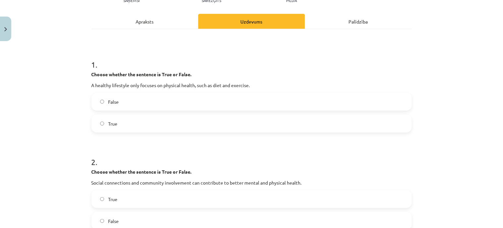
scroll to position [17, 0]
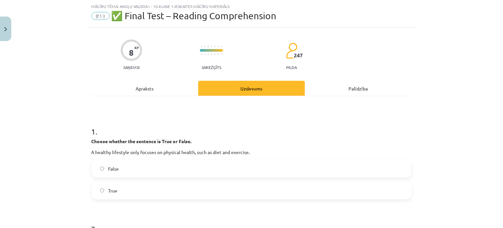
click at [140, 168] on label "False" at bounding box center [251, 168] width 319 height 17
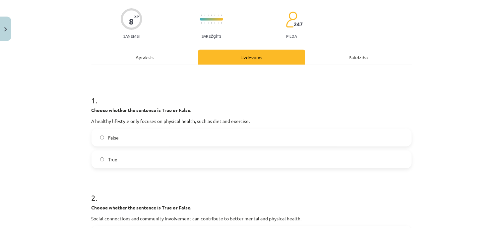
scroll to position [90, 0]
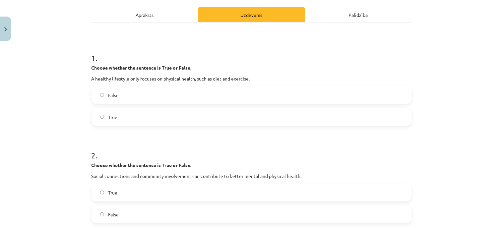
drag, startPoint x: 176, startPoint y: 188, endPoint x: 173, endPoint y: 187, distance: 3.5
click at [175, 188] on label "True" at bounding box center [251, 192] width 319 height 17
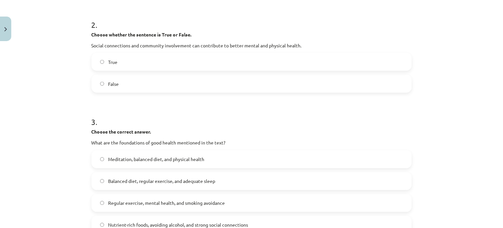
scroll to position [237, 0]
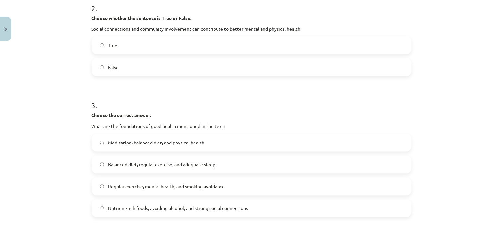
click at [193, 205] on span "Nutrient-rich foods, avoiding alcohol, and strong social connections" at bounding box center [178, 208] width 140 height 7
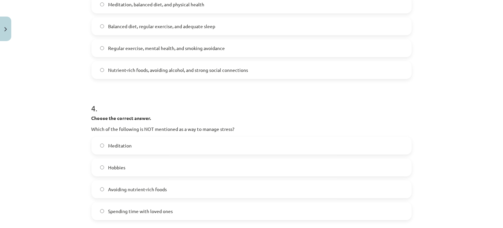
scroll to position [385, 0]
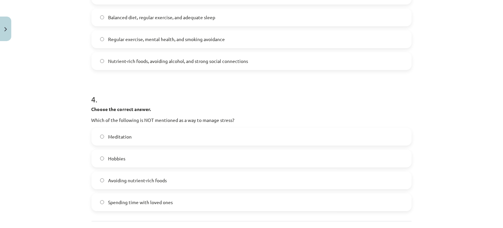
click at [130, 178] on span "Avoiding nutrient-rich foods" at bounding box center [137, 180] width 59 height 7
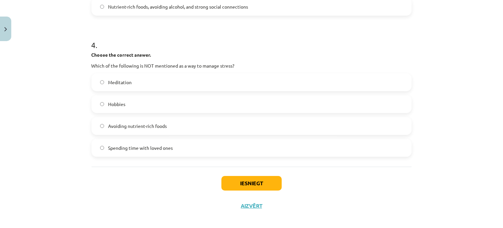
scroll to position [445, 0]
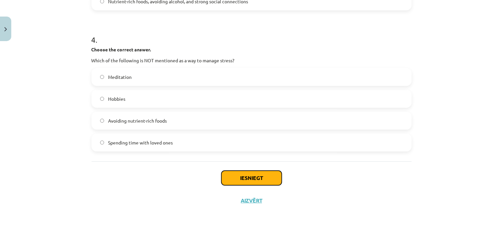
click at [244, 174] on button "Iesniegt" at bounding box center [251, 178] width 60 height 15
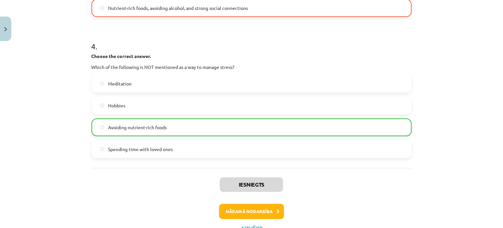
scroll to position [466, 0]
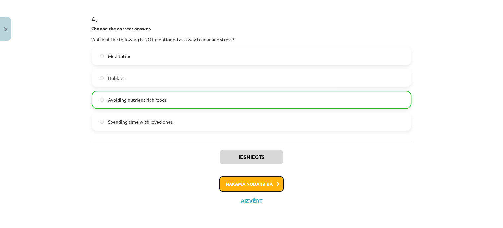
click at [246, 181] on button "Nākamā nodarbība" at bounding box center [251, 183] width 65 height 15
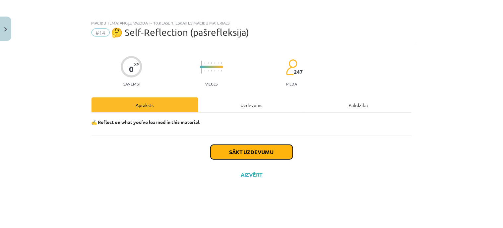
click at [254, 151] on button "Sākt uzdevumu" at bounding box center [252, 152] width 82 height 15
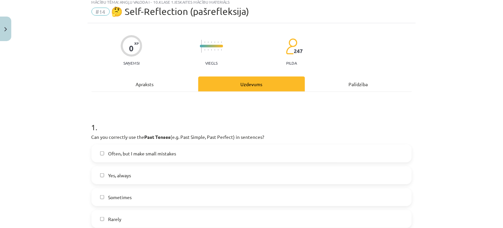
scroll to position [37, 0]
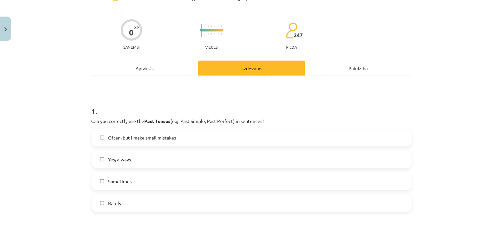
click at [127, 178] on span "Sometimes" at bounding box center [120, 181] width 24 height 7
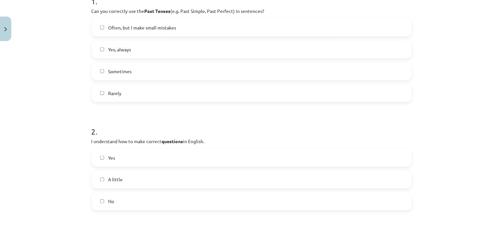
scroll to position [147, 0]
click at [122, 179] on label "A little" at bounding box center [251, 179] width 319 height 17
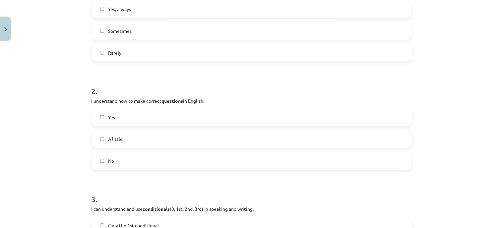
scroll to position [258, 0]
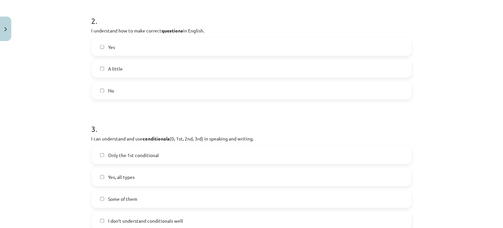
click at [127, 198] on span "Some of them" at bounding box center [122, 199] width 29 height 7
click at [103, 200] on label "Some of them" at bounding box center [251, 199] width 319 height 17
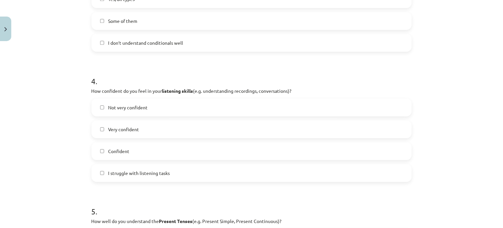
scroll to position [442, 0]
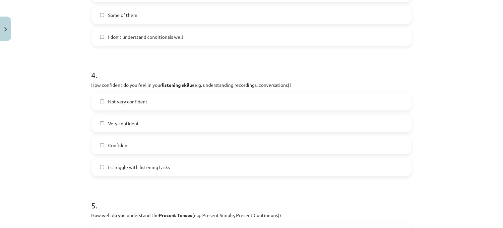
click at [155, 95] on label "Not very confident" at bounding box center [251, 101] width 319 height 17
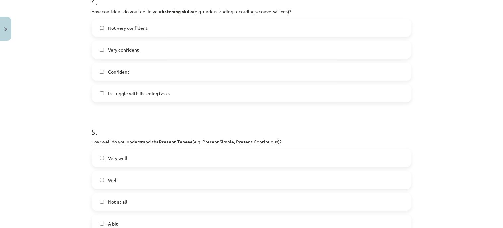
scroll to position [552, 0]
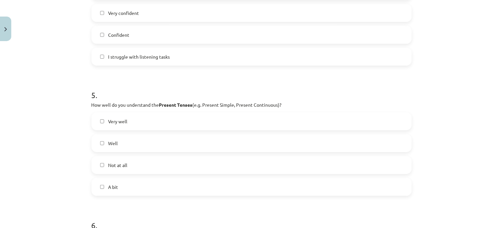
drag, startPoint x: 101, startPoint y: 182, endPoint x: 102, endPoint y: 178, distance: 4.7
click at [101, 181] on label "A bit" at bounding box center [251, 187] width 319 height 17
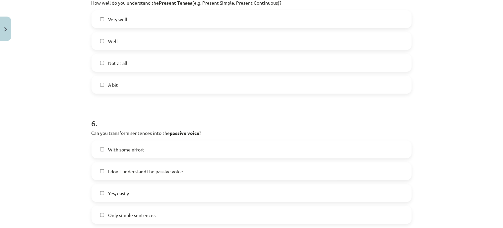
scroll to position [663, 0]
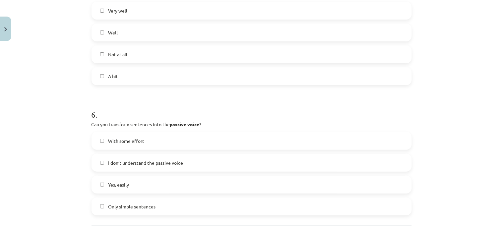
click at [142, 203] on span "Only simple sentences" at bounding box center [131, 206] width 47 height 7
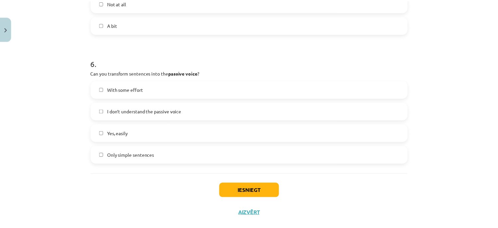
scroll to position [727, 0]
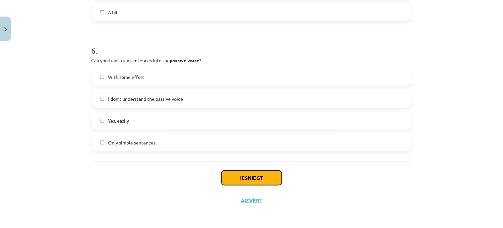
click at [230, 178] on button "Iesniegt" at bounding box center [251, 178] width 60 height 15
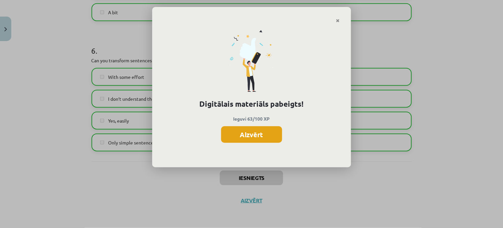
click at [247, 134] on button "Aizvērt" at bounding box center [251, 134] width 61 height 17
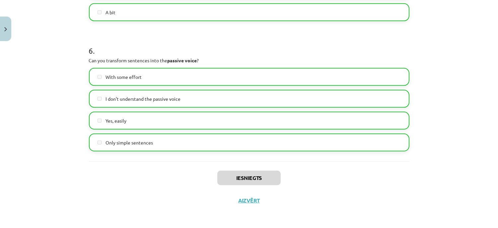
scroll to position [280, 0]
click at [247, 200] on button "Aizvērt" at bounding box center [248, 200] width 25 height 7
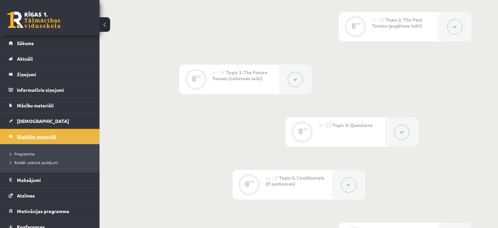
click at [32, 135] on span "Digitālie materiāli" at bounding box center [36, 137] width 39 height 6
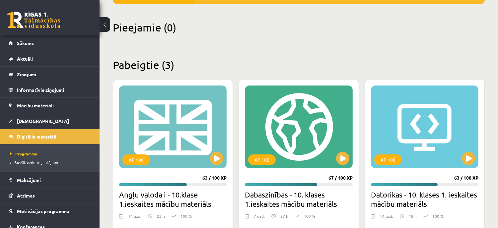
scroll to position [184, 0]
